Goal: Check status: Check status

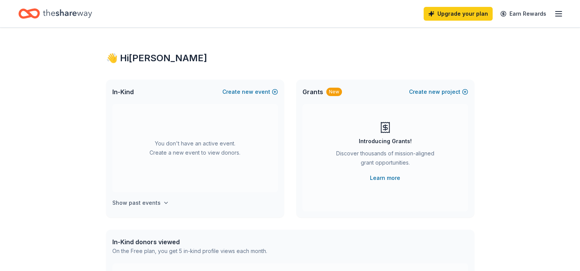
click at [158, 203] on button "Show past events" at bounding box center [140, 203] width 57 height 9
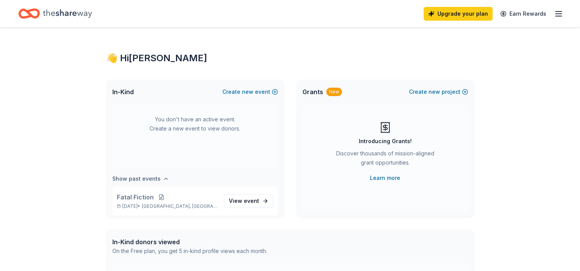
scroll to position [28, 0]
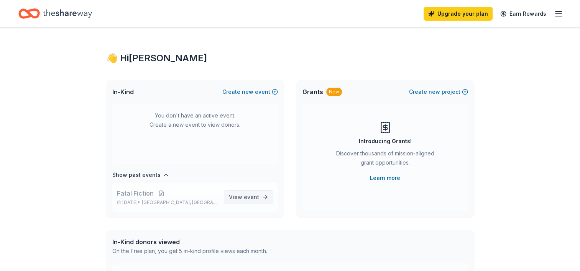
click at [233, 197] on span "View event" at bounding box center [244, 197] width 30 height 9
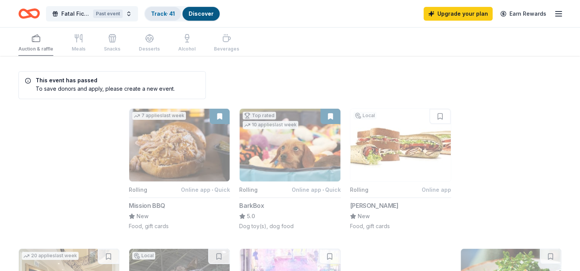
click at [166, 14] on link "Track · 41" at bounding box center [163, 13] width 24 height 7
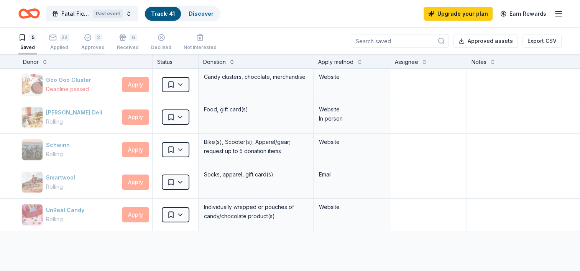
click at [87, 41] on div "2 Approved" at bounding box center [92, 42] width 23 height 17
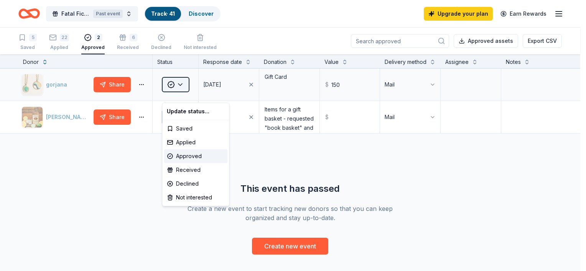
click at [182, 93] on html "Fatal Fiction Past event Track · 41 Discover Upgrade your plan Earn Rewards 5 S…" at bounding box center [293, 135] width 586 height 271
click at [176, 168] on div "Received" at bounding box center [196, 170] width 64 height 14
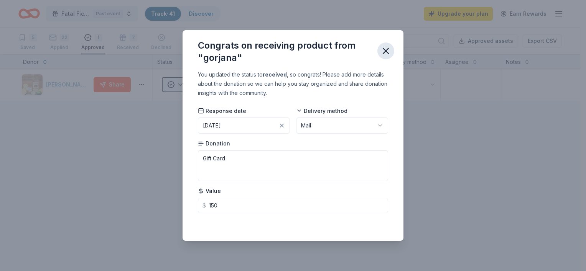
click at [386, 51] on icon "button" at bounding box center [385, 50] width 5 height 5
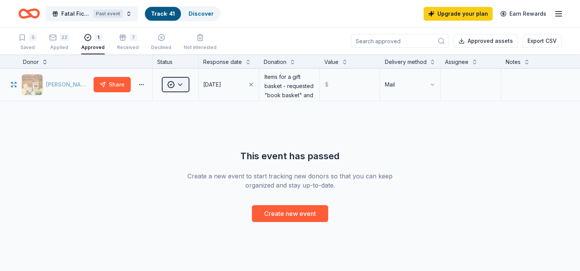
click at [185, 85] on html "Fatal Fiction Past event Track · 41 Discover Upgrade your plan Earn Rewards 5 S…" at bounding box center [290, 135] width 580 height 271
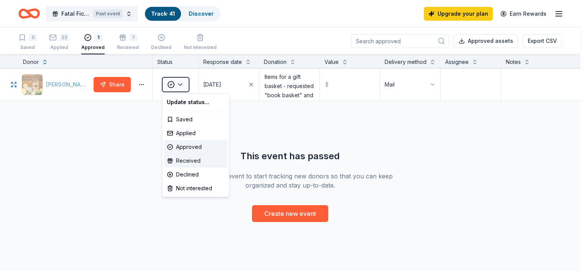
click at [184, 161] on div "Received" at bounding box center [196, 161] width 64 height 14
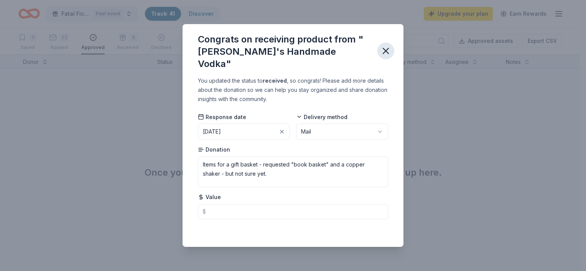
click at [386, 49] on icon "button" at bounding box center [385, 51] width 11 height 11
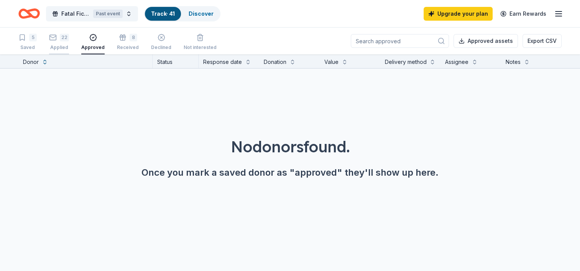
click at [53, 42] on div "22 Applied" at bounding box center [59, 42] width 20 height 17
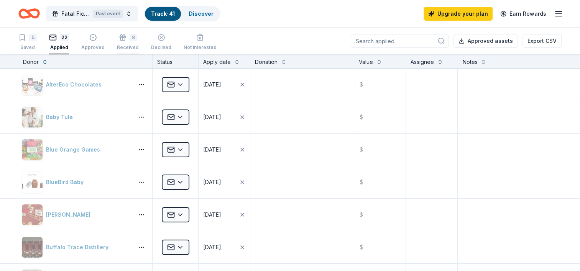
click at [125, 44] on div "Received" at bounding box center [128, 43] width 22 height 6
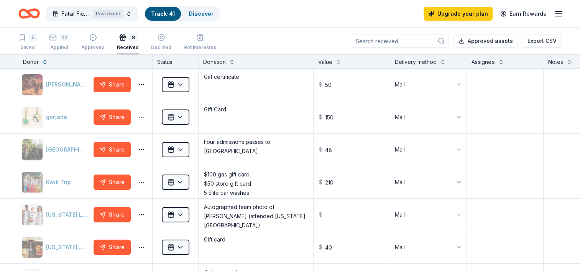
click at [60, 44] on div "22 Applied" at bounding box center [59, 42] width 20 height 17
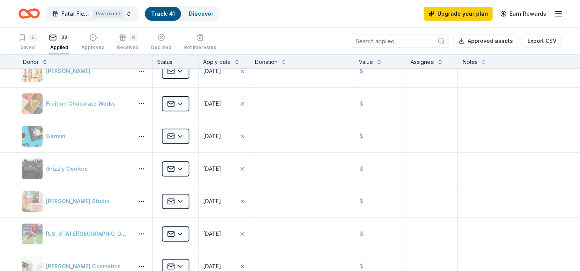
scroll to position [307, 0]
